Goal: Information Seeking & Learning: Learn about a topic

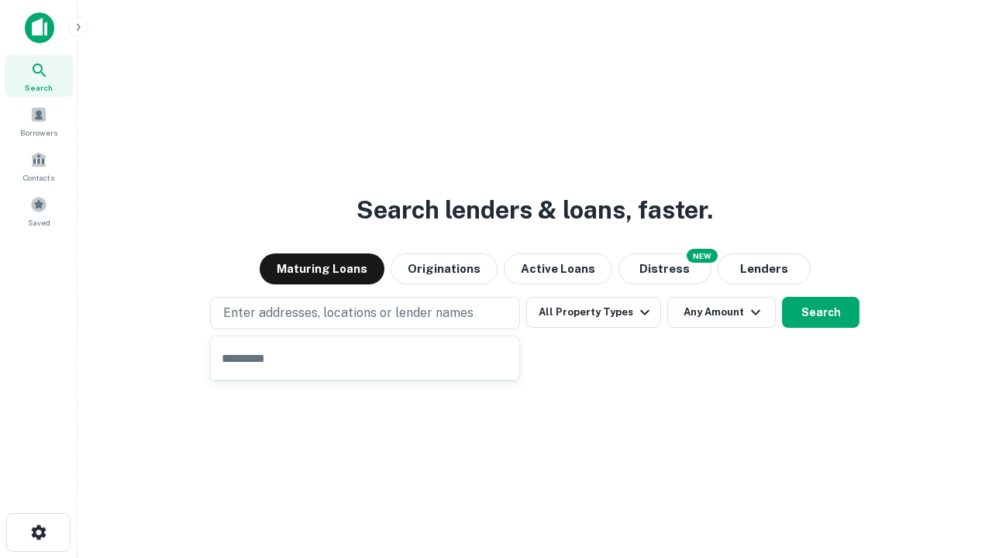
type input "**********"
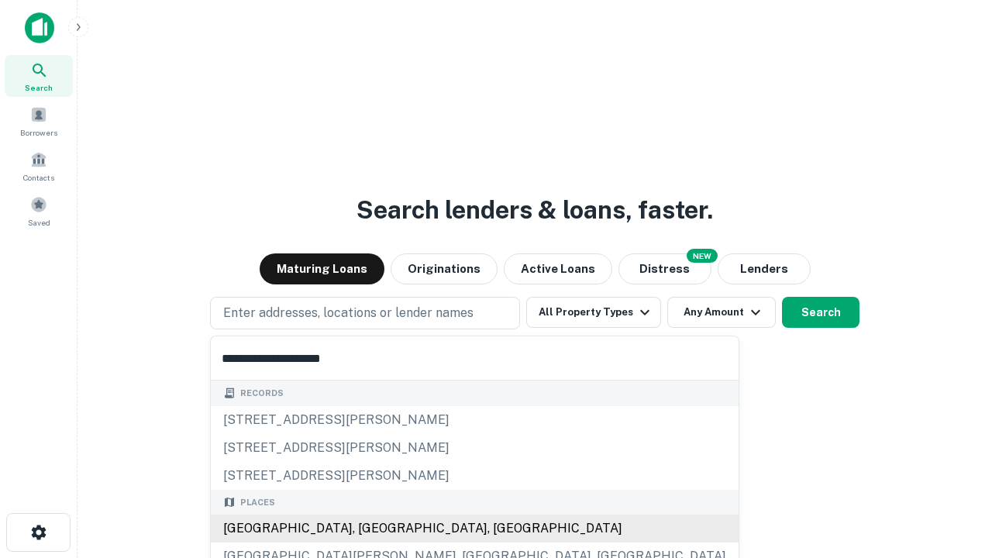
click at [370, 528] on div "[GEOGRAPHIC_DATA], [GEOGRAPHIC_DATA], [GEOGRAPHIC_DATA]" at bounding box center [475, 528] width 528 height 28
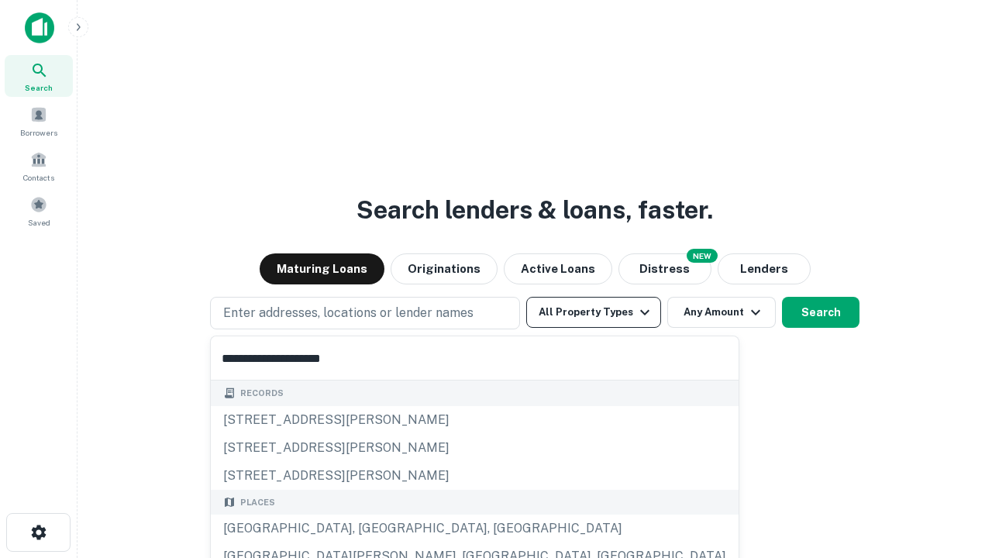
click at [593, 312] on button "All Property Types" at bounding box center [593, 312] width 135 height 31
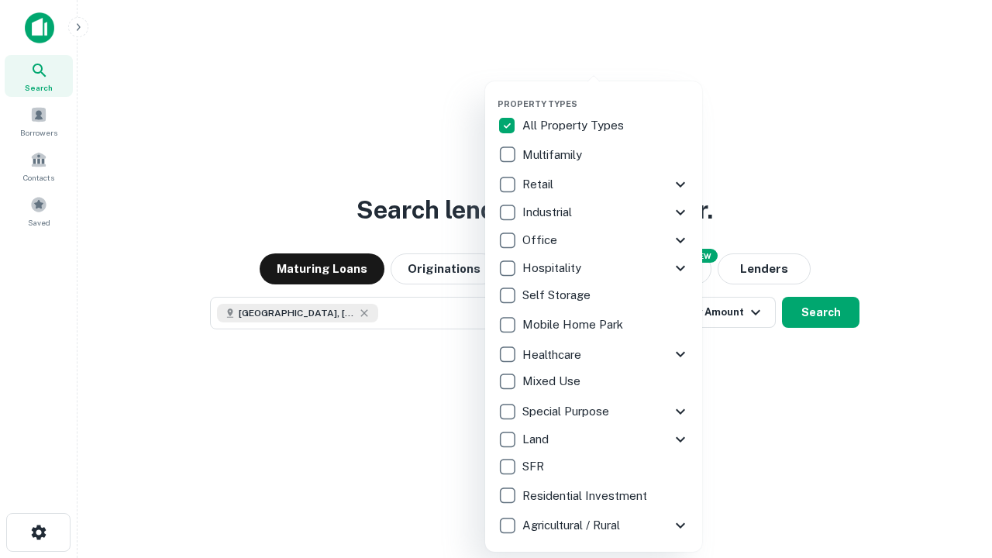
click at [606, 94] on button "button" at bounding box center [605, 94] width 217 height 1
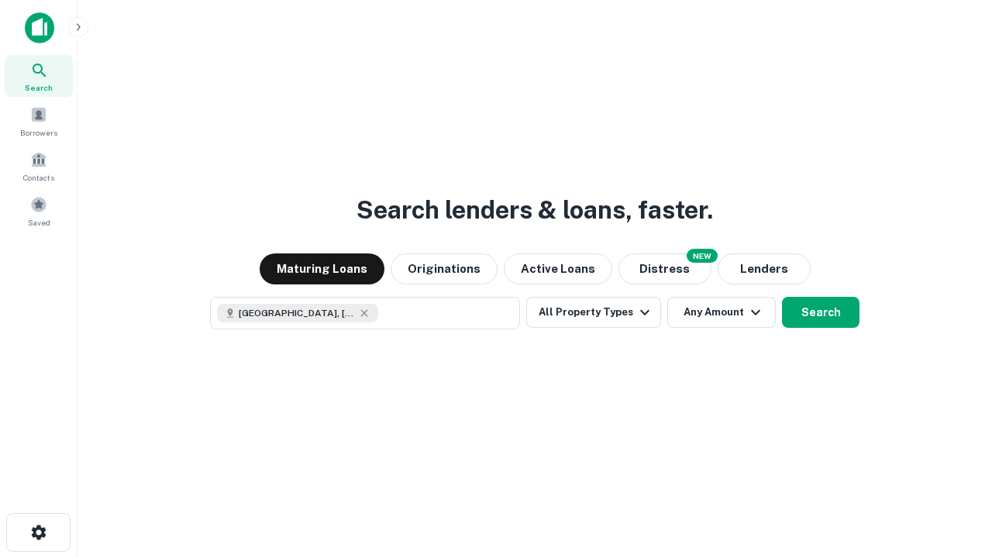
scroll to position [25, 0]
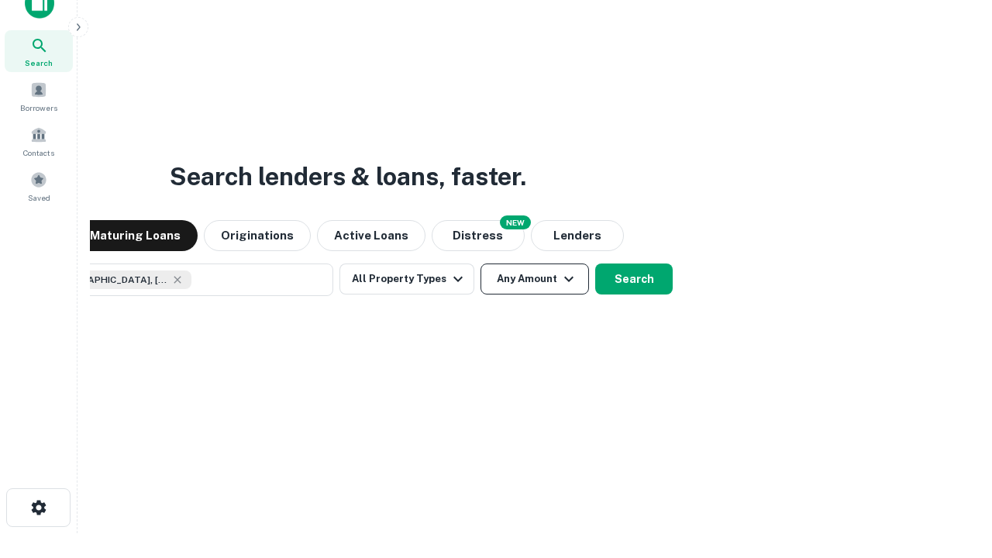
click at [480, 263] on button "Any Amount" at bounding box center [534, 278] width 108 height 31
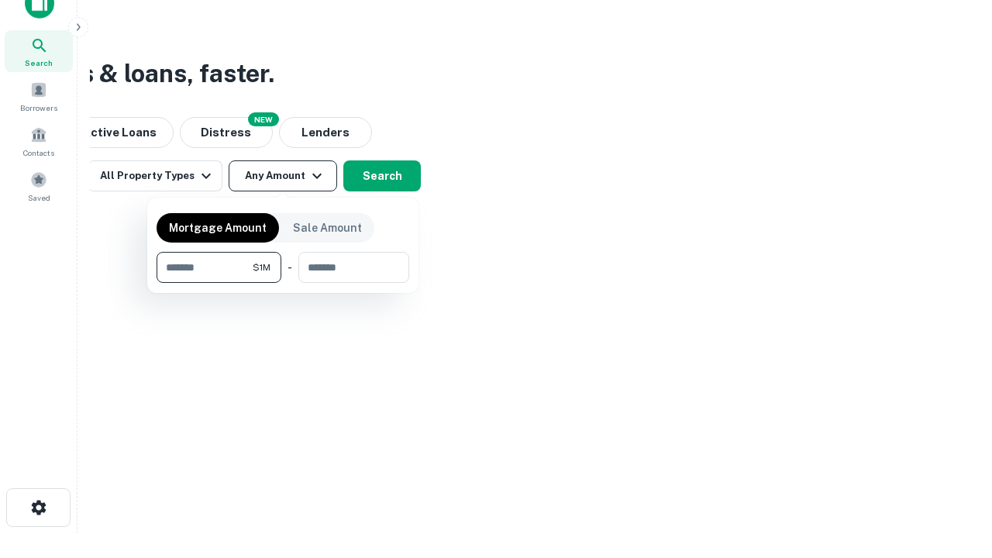
type input "*******"
click at [283, 283] on button "button" at bounding box center [283, 283] width 253 height 1
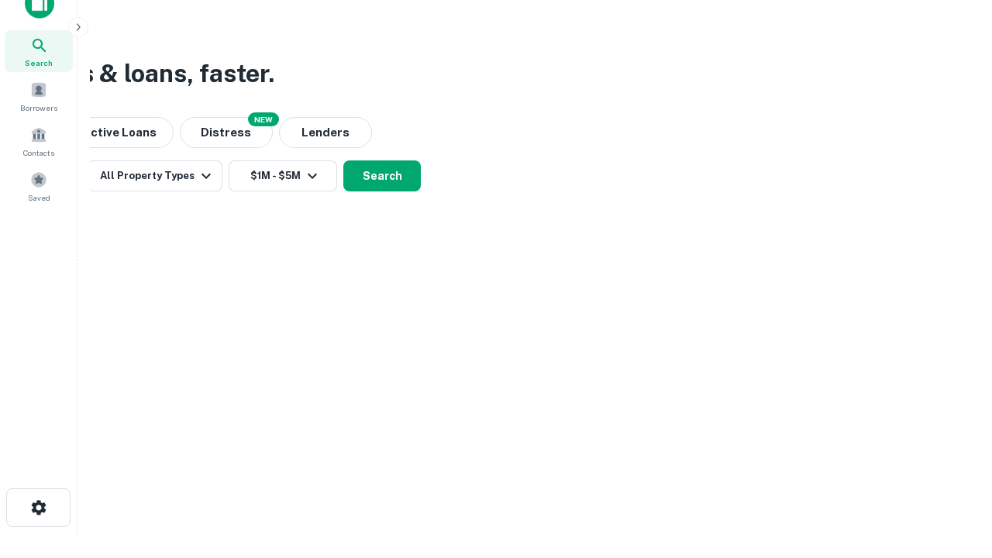
scroll to position [25, 0]
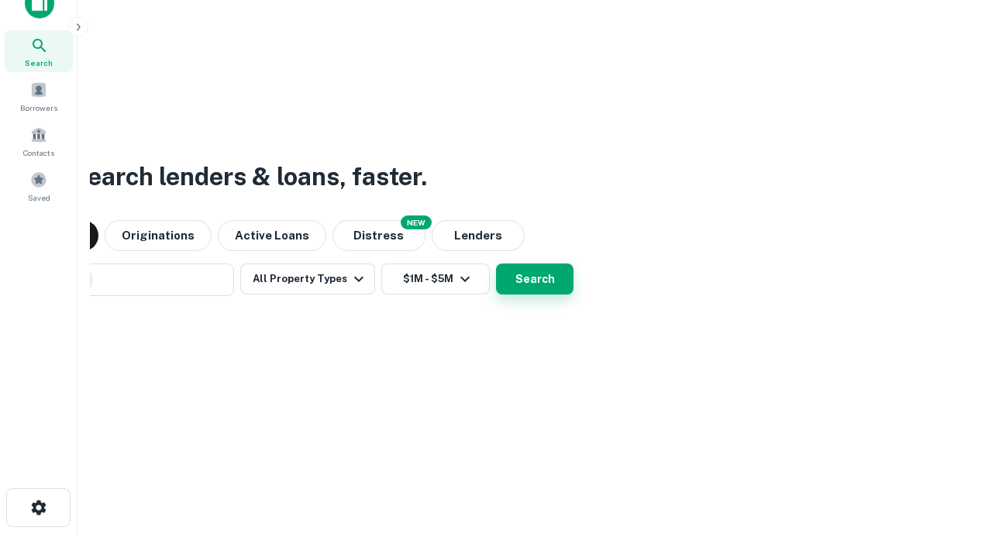
click at [496, 263] on button "Search" at bounding box center [534, 278] width 77 height 31
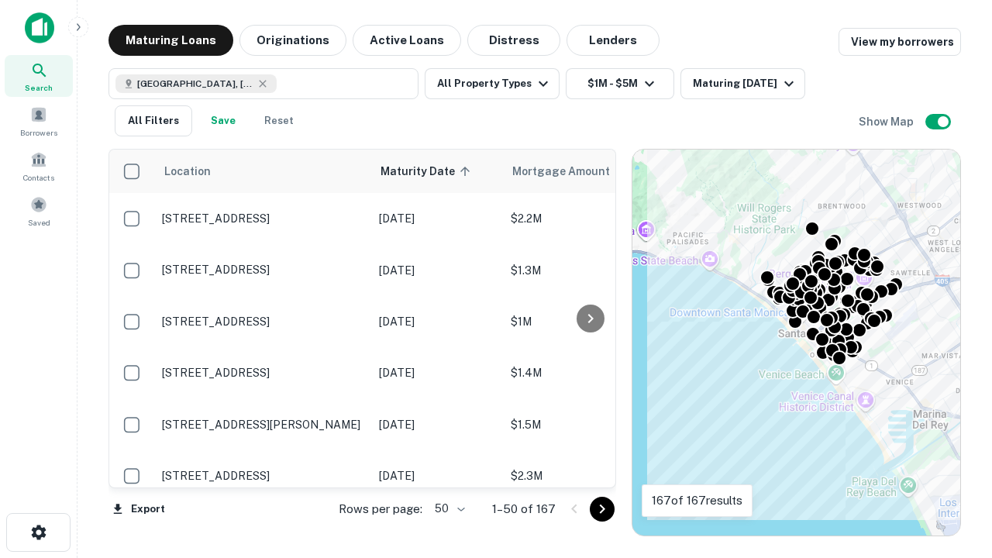
click at [447, 508] on body "Search Borrowers Contacts Saved Maturing Loans Originations Active Loans Distre…" at bounding box center [496, 279] width 992 height 558
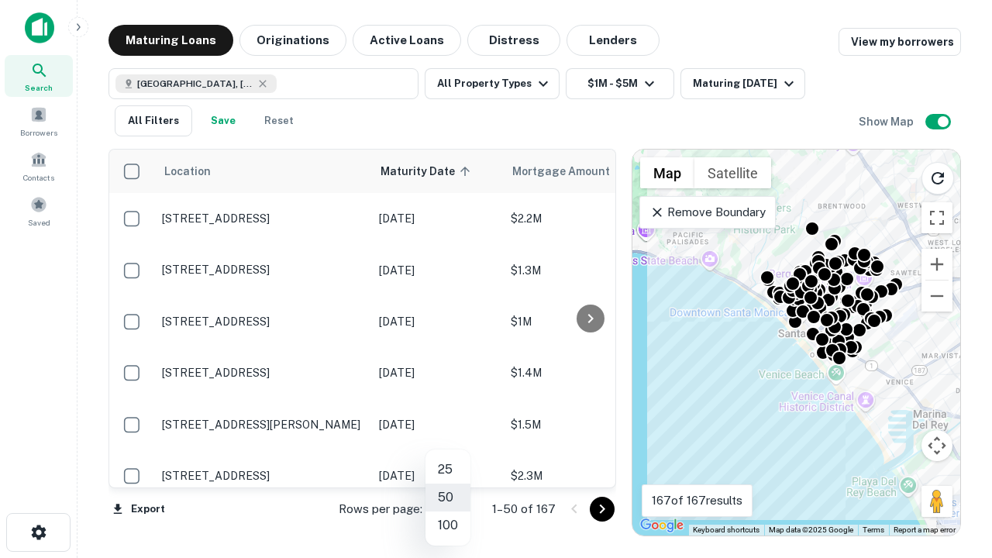
click at [448, 470] on li "25" at bounding box center [447, 470] width 45 height 28
